Goal: Check status: Check status

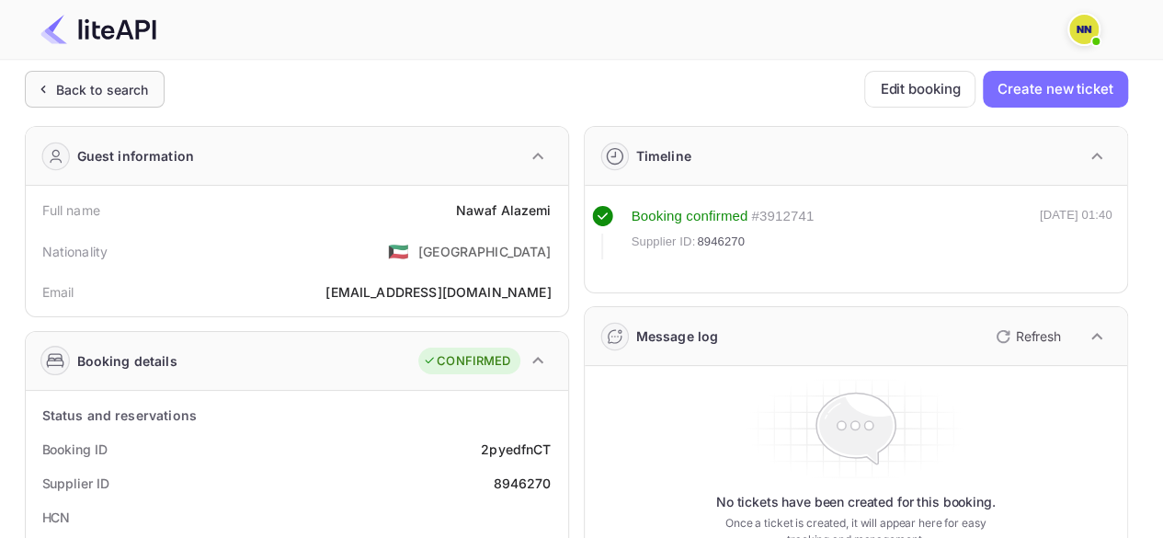
click at [138, 82] on div "Back to search" at bounding box center [102, 89] width 93 height 19
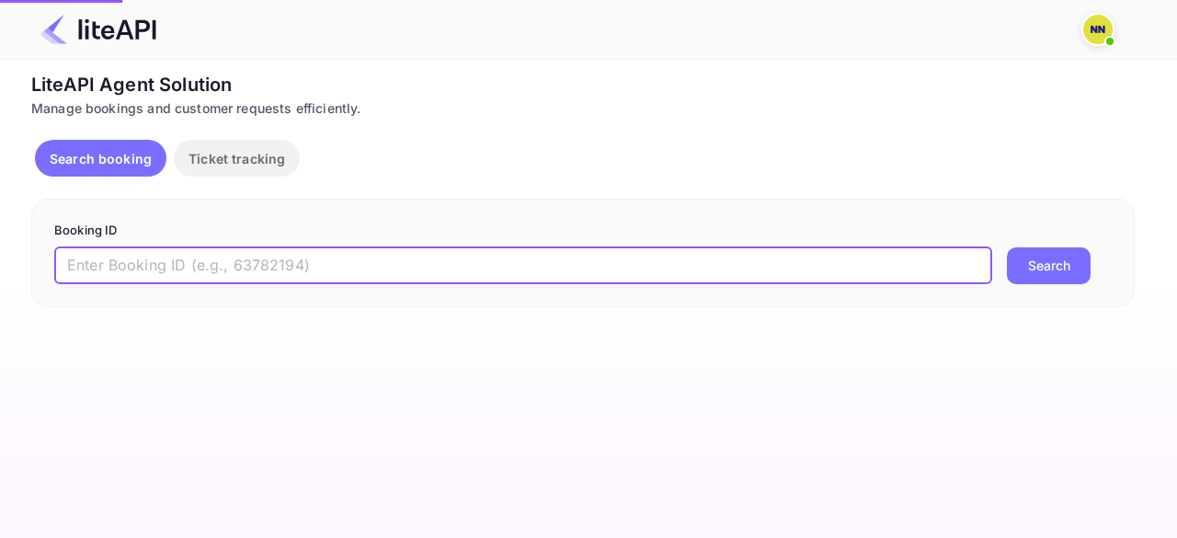
click at [269, 253] on input "text" at bounding box center [523, 265] width 938 height 37
paste input "QDX1CUQpu"
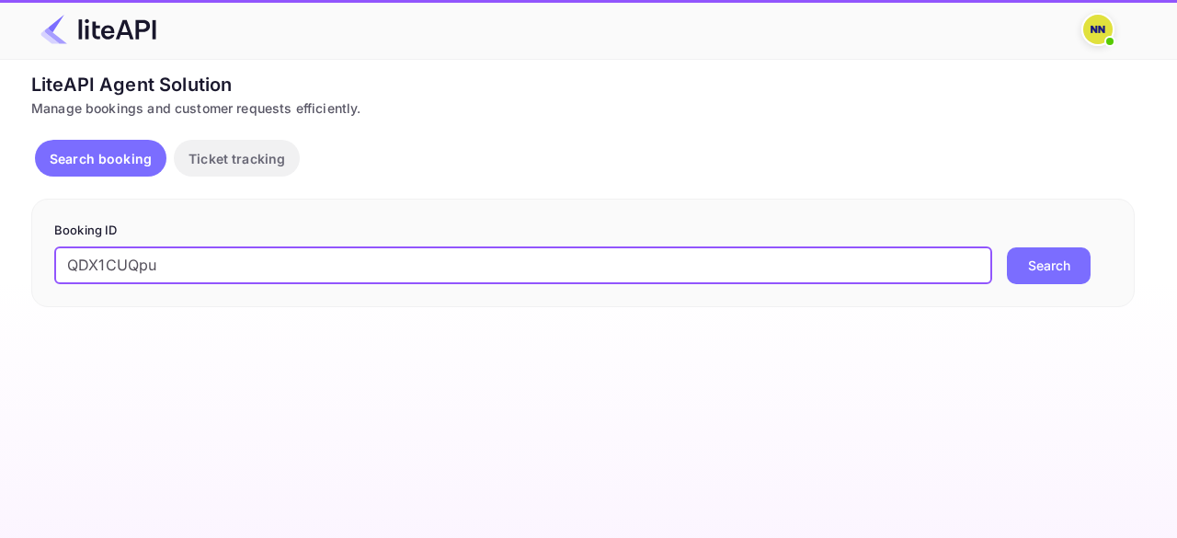
type input "QDX1CUQpu"
click at [1007, 247] on button "Search" at bounding box center [1049, 265] width 84 height 37
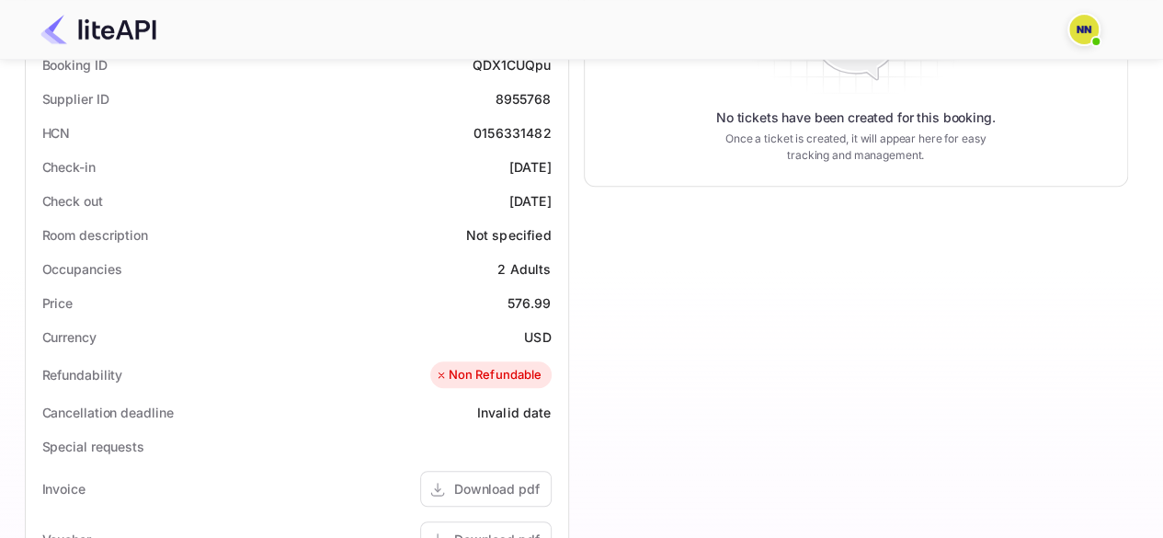
scroll to position [276, 0]
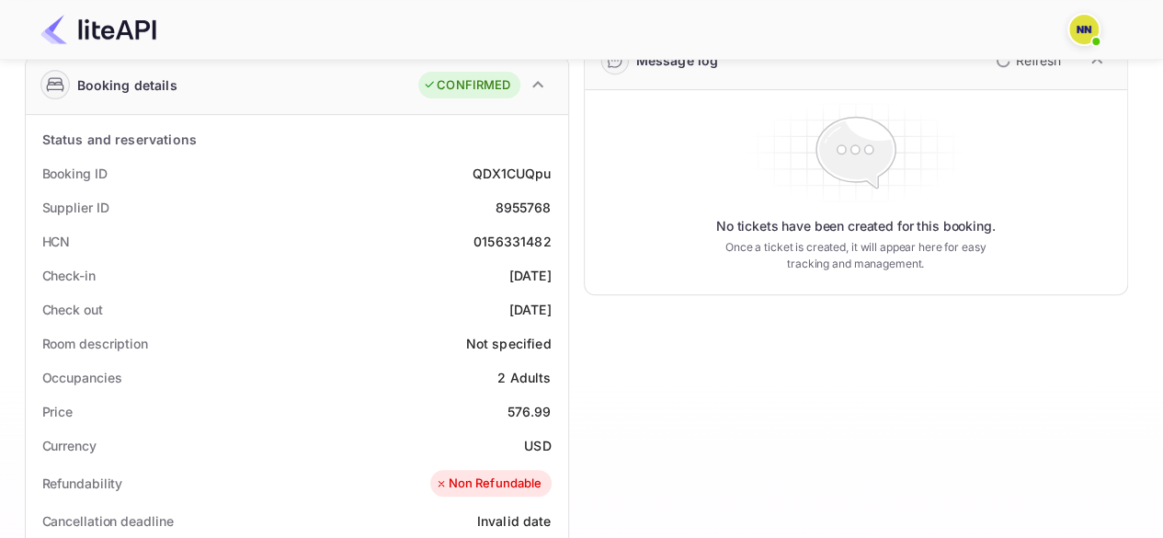
click at [506, 240] on div "0156331482" at bounding box center [512, 241] width 78 height 19
copy div "0156331482"
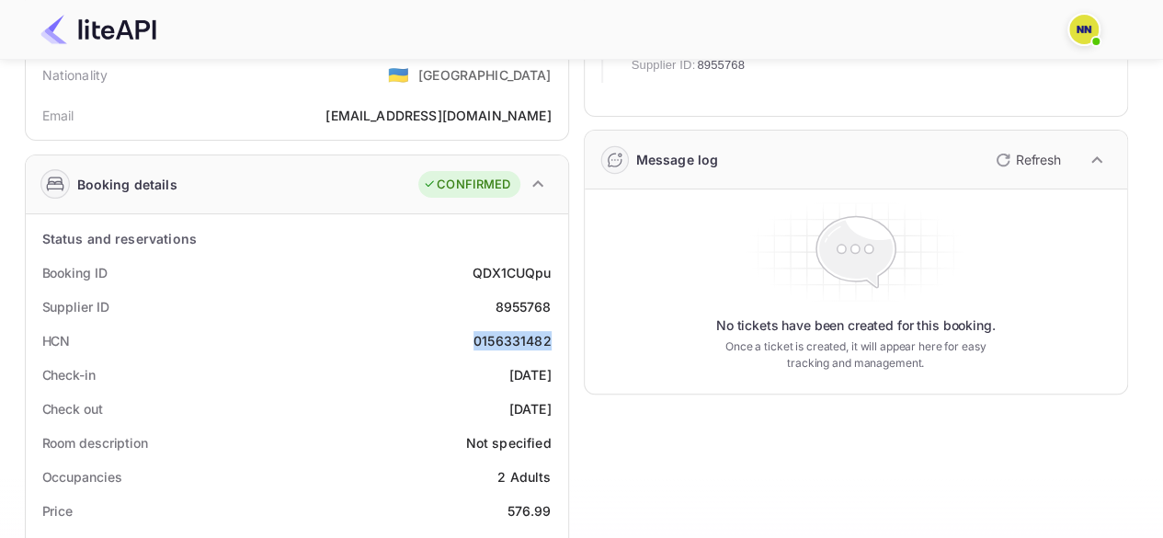
scroll to position [0, 0]
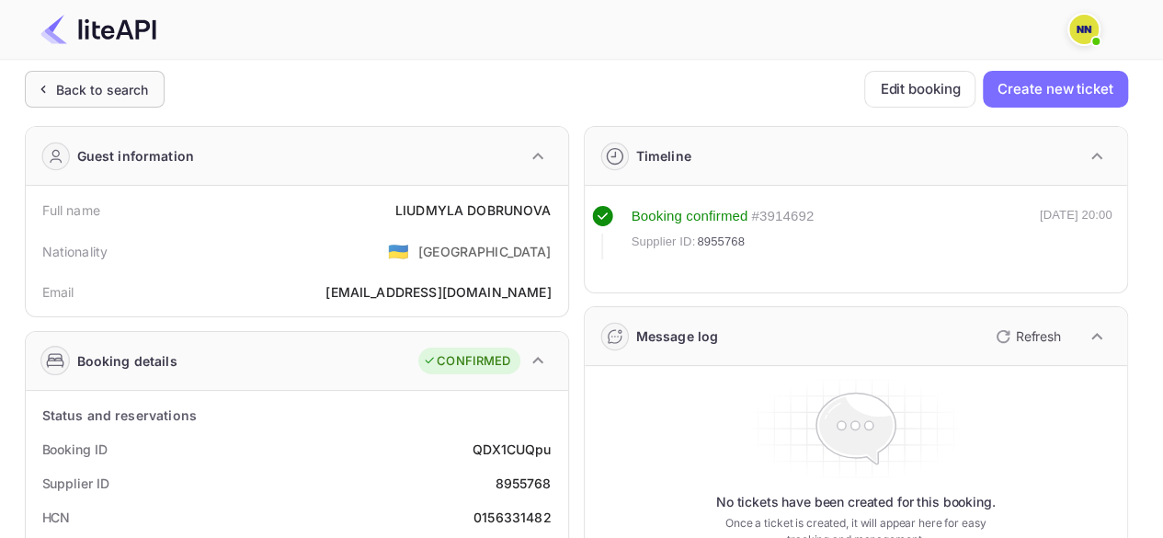
click at [101, 93] on div "Back to search" at bounding box center [102, 89] width 93 height 19
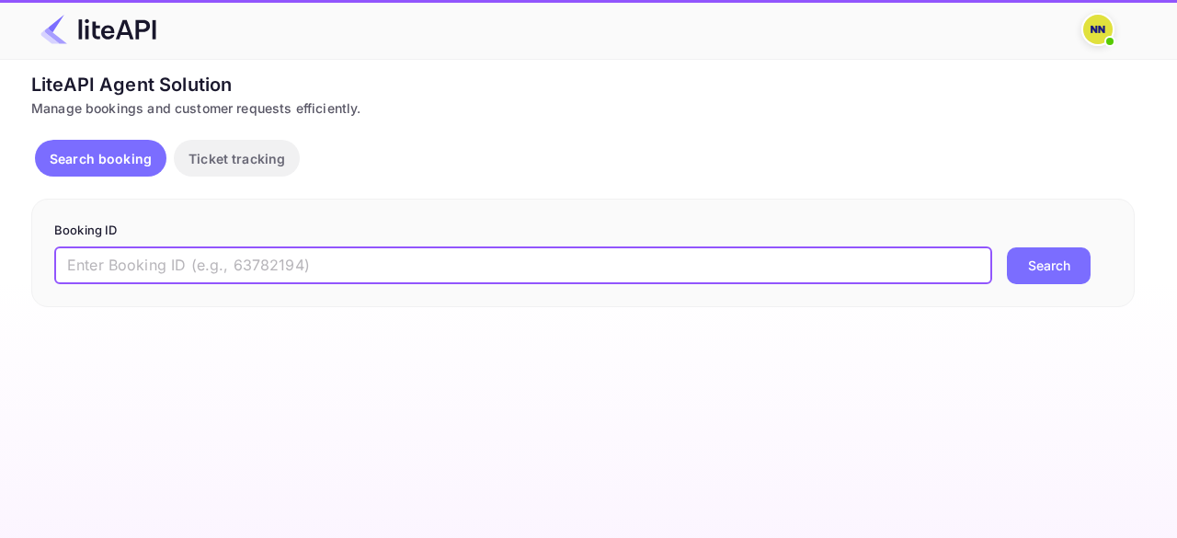
click at [290, 260] on input "text" at bounding box center [523, 265] width 938 height 37
paste input "Pu3QXNh5F"
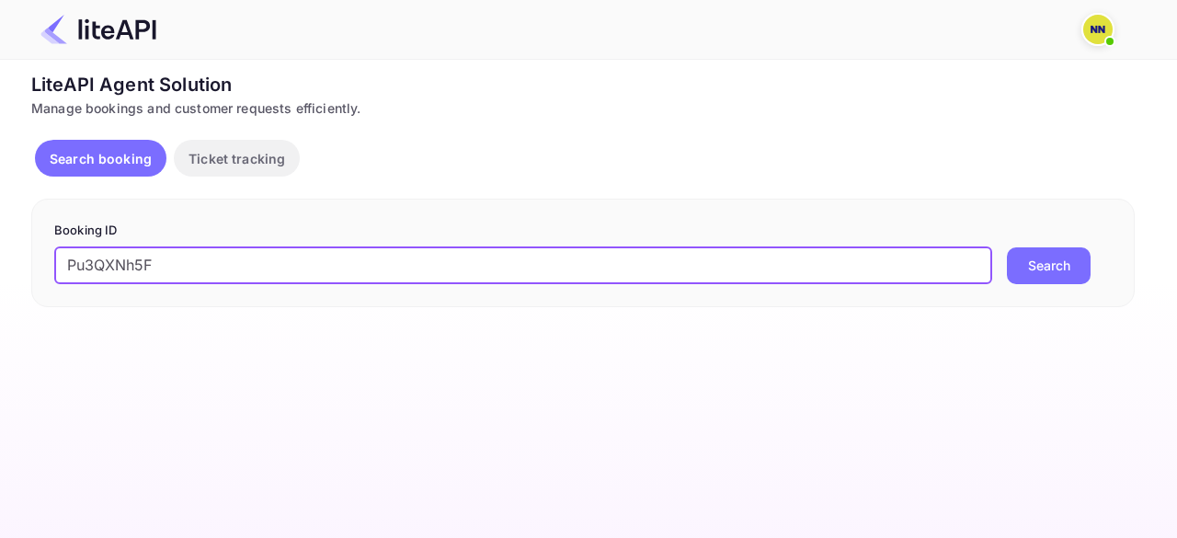
type input "Pu3QXNh5F"
click at [1007, 247] on button "Search" at bounding box center [1049, 265] width 84 height 37
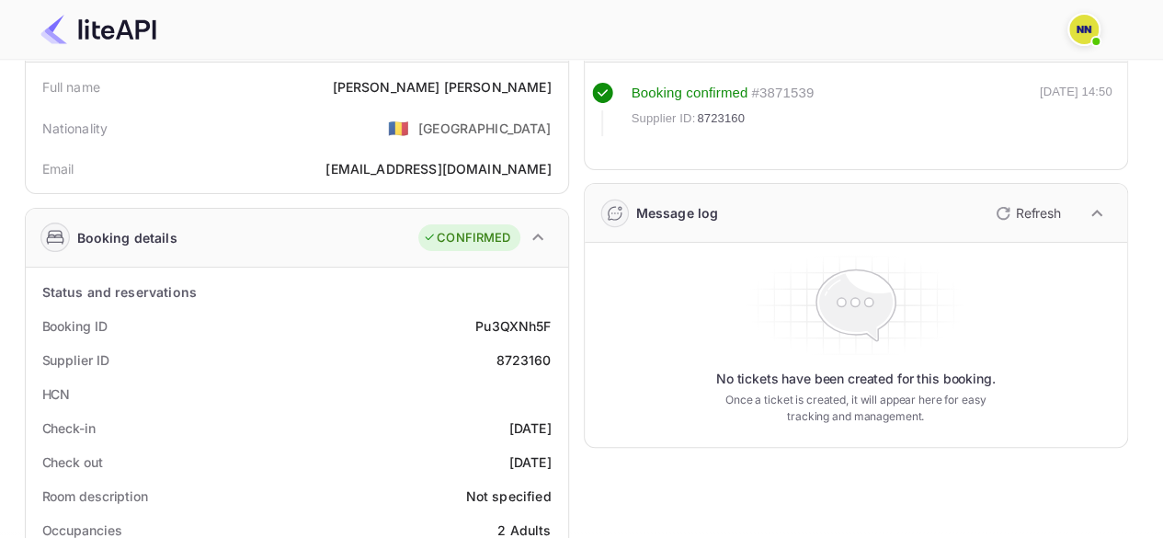
scroll to position [368, 0]
